Goal: Ask a question

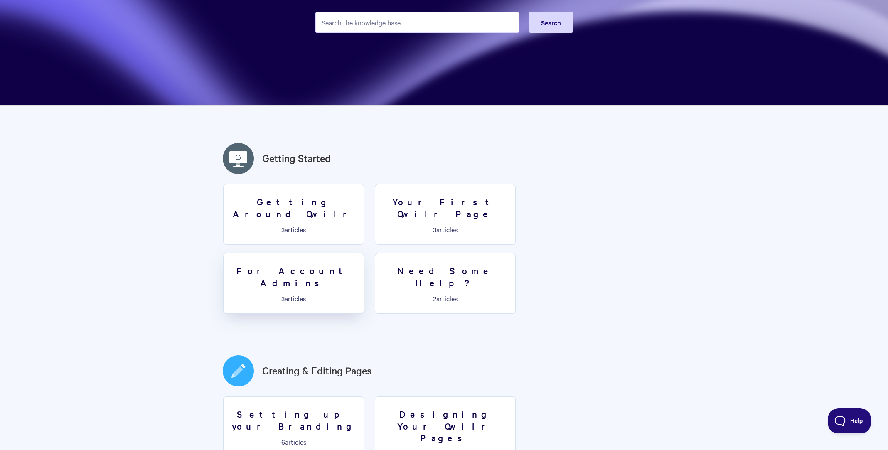
scroll to position [41, 0]
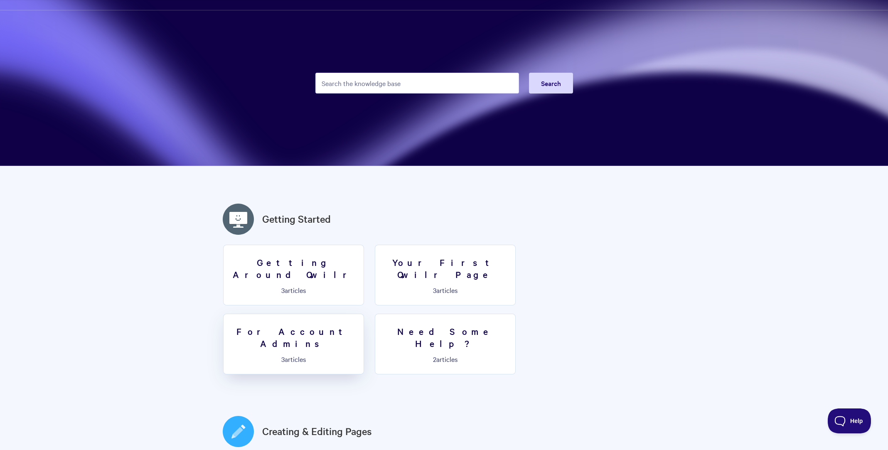
click at [358, 325] on h3 "For Account Admins" at bounding box center [293, 337] width 130 height 24
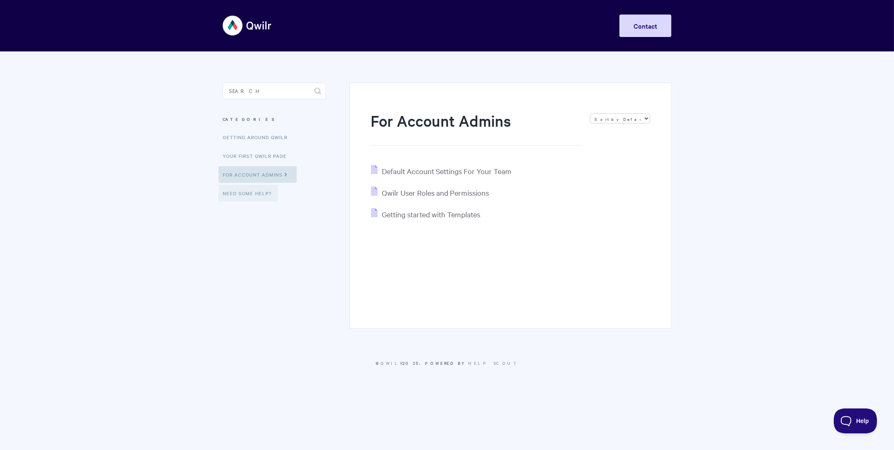
click at [248, 191] on link "Need Some Help?" at bounding box center [248, 193] width 59 height 17
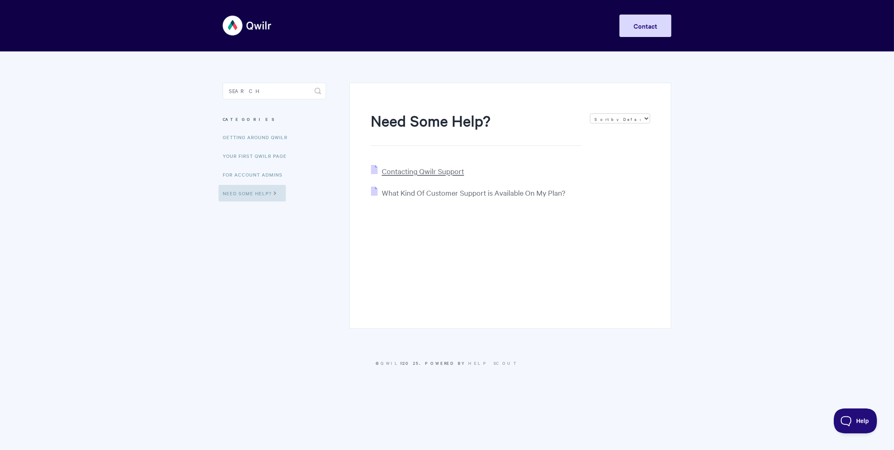
click at [426, 169] on span "Contacting Qwilr Support" at bounding box center [423, 171] width 82 height 10
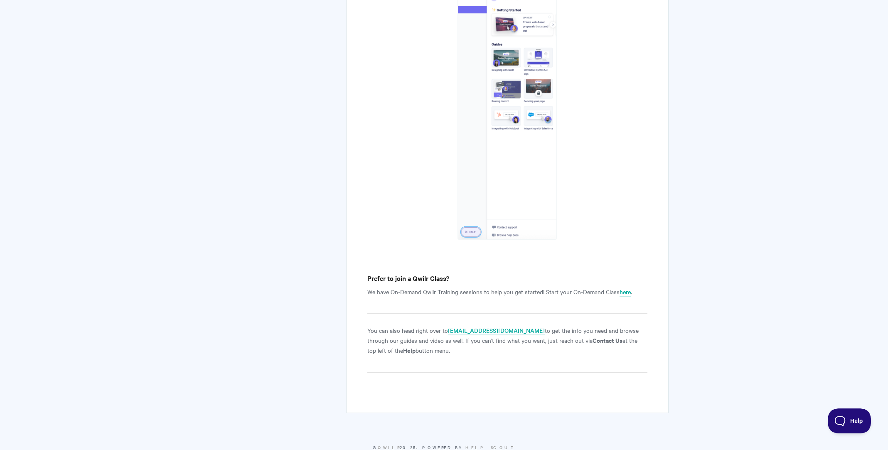
scroll to position [1039, 0]
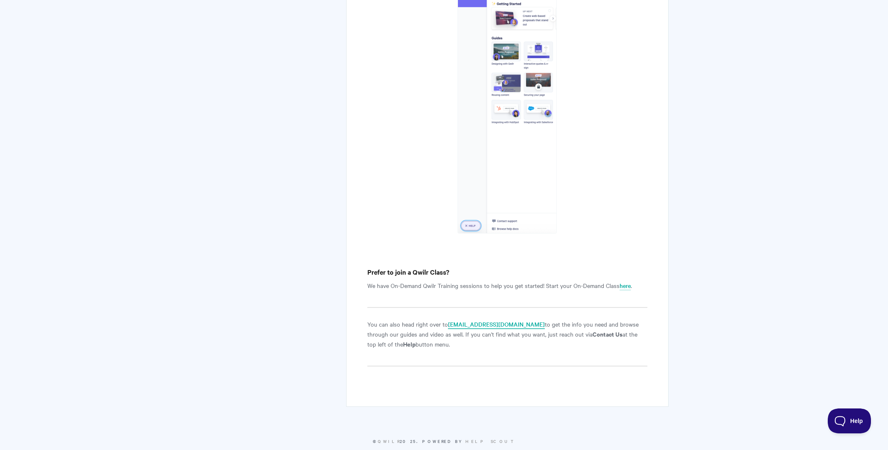
click at [468, 324] on link "[EMAIL_ADDRESS][DOMAIN_NAME]" at bounding box center [496, 324] width 97 height 9
click at [592, 333] on strong "Contact Us" at bounding box center [607, 333] width 30 height 9
click at [842, 417] on span "Help" at bounding box center [846, 419] width 43 height 6
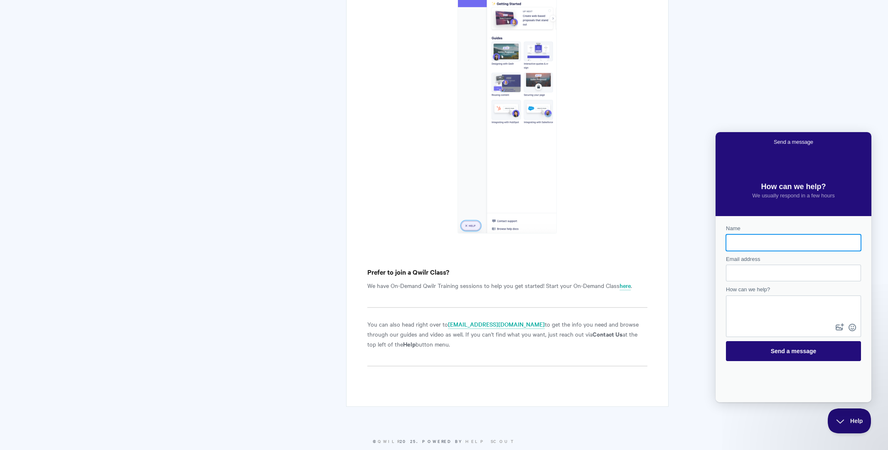
scroll to position [0, 0]
type input "[PERSON_NAME]"
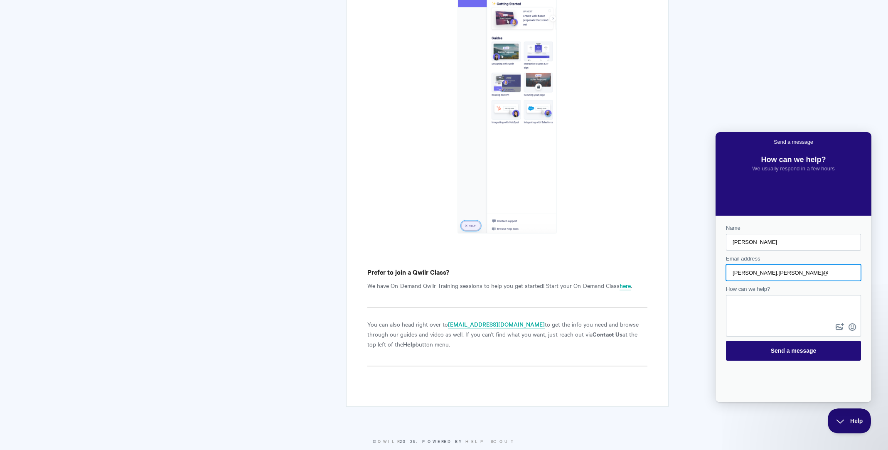
type input "[PERSON_NAME][EMAIL_ADDRESS][PERSON_NAME][DOMAIN_NAME]"
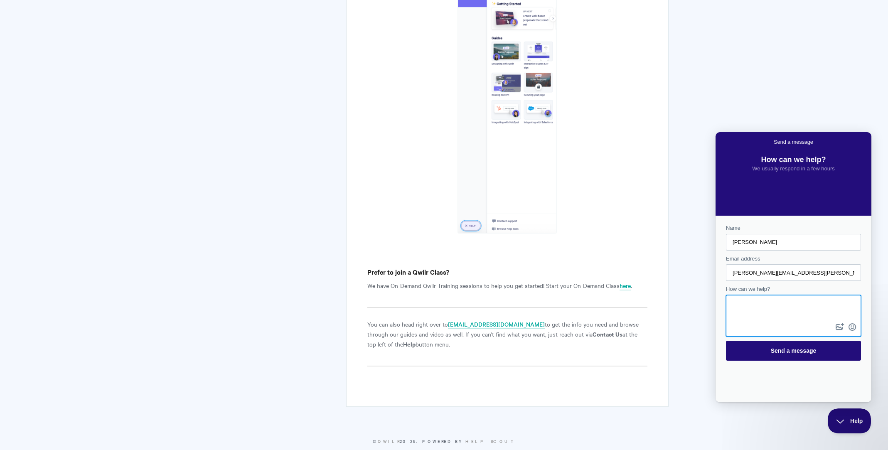
click at [732, 306] on textarea "How can we help?" at bounding box center [793, 308] width 133 height 25
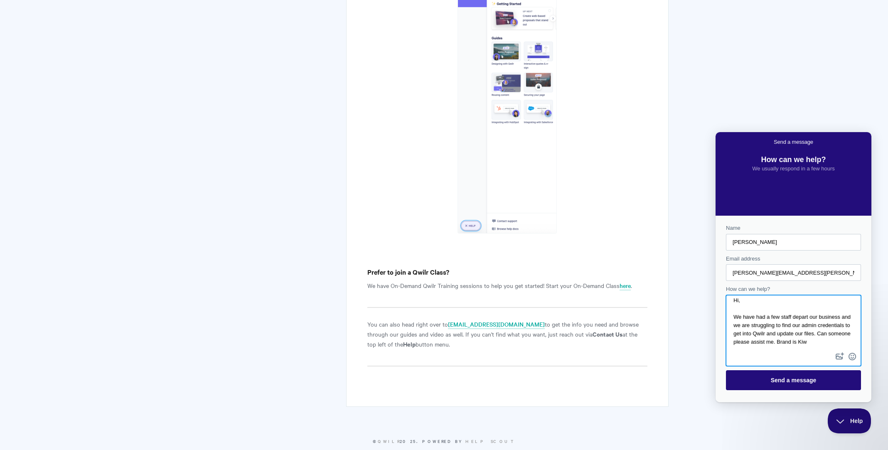
scroll to position [8, 0]
click at [782, 346] on textarea "Hi, We have had a few staff depart our business and we are struggling to find o…" at bounding box center [793, 323] width 133 height 55
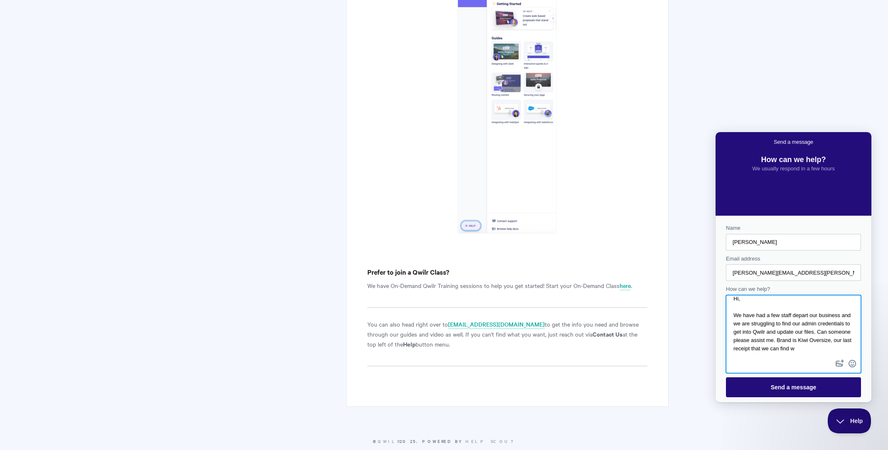
scroll to position [9, 0]
paste textarea "5221080F-0008"
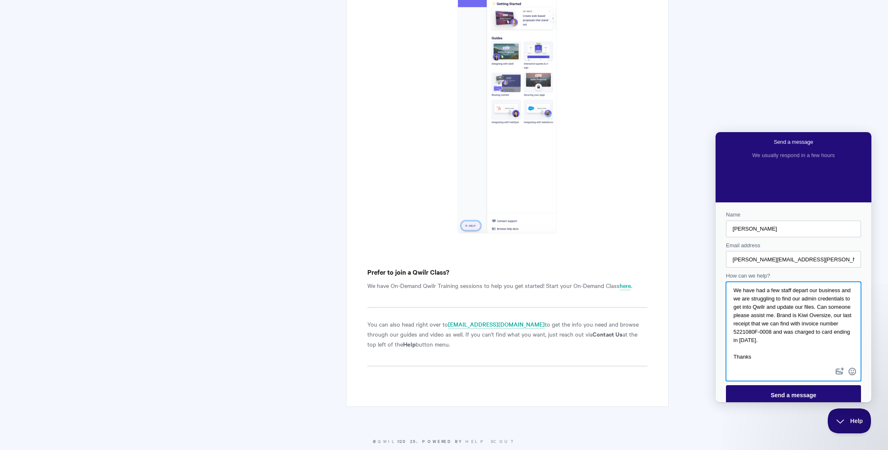
scroll to position [20, 0]
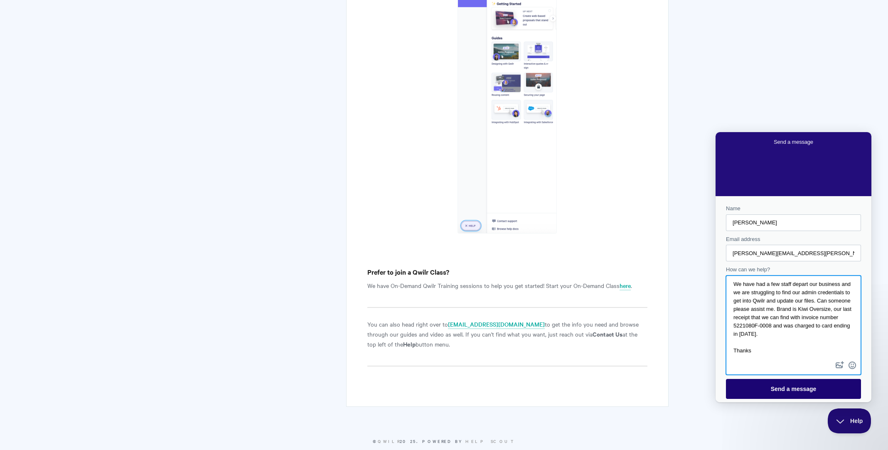
type textarea "Hi, We have had a few staff depart our business and we are struggling to find o…"
click at [774, 387] on span "Send a message" at bounding box center [794, 388] width 46 height 7
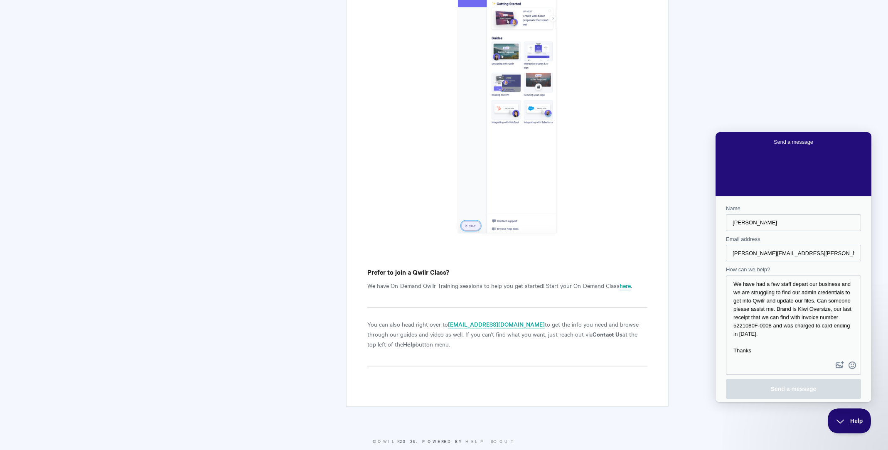
scroll to position [0, 0]
